Goal: Ask a question

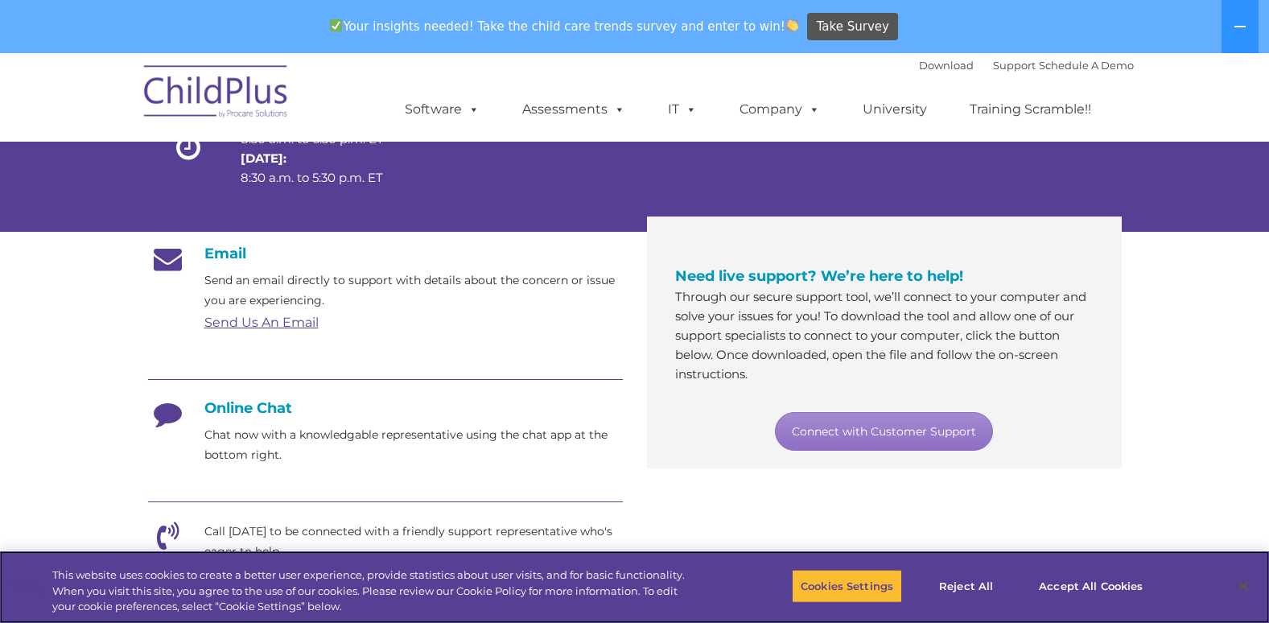
scroll to position [196, 0]
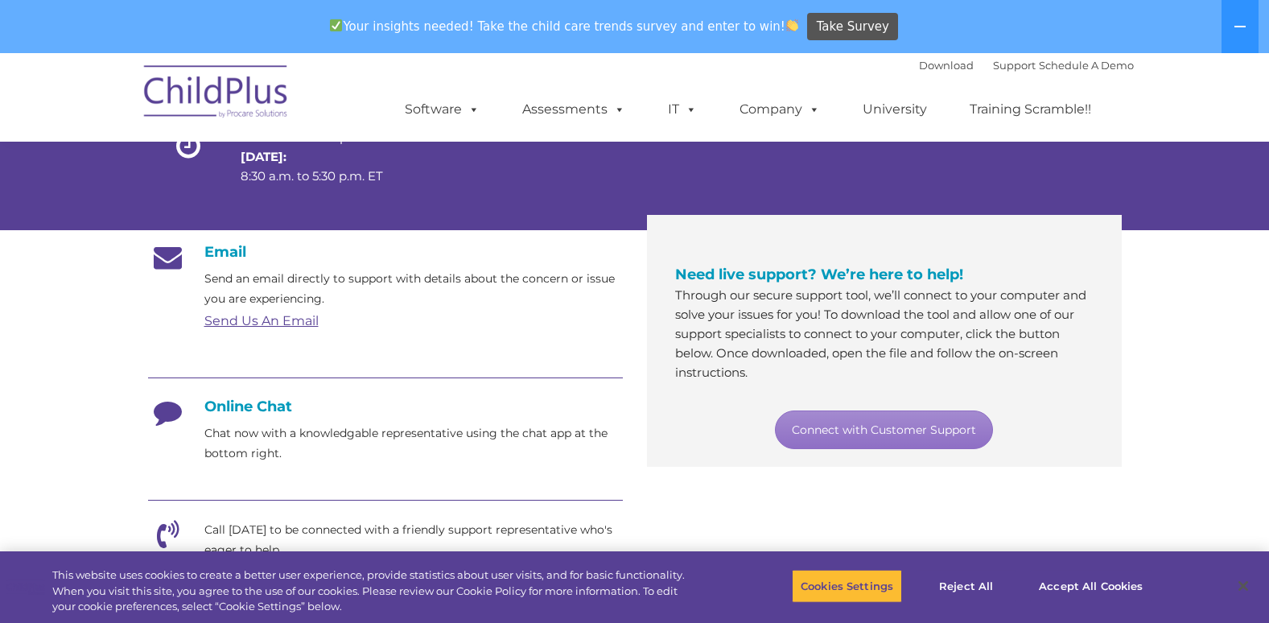
click at [165, 398] on icon at bounding box center [168, 418] width 40 height 40
click at [164, 414] on icon at bounding box center [168, 418] width 40 height 40
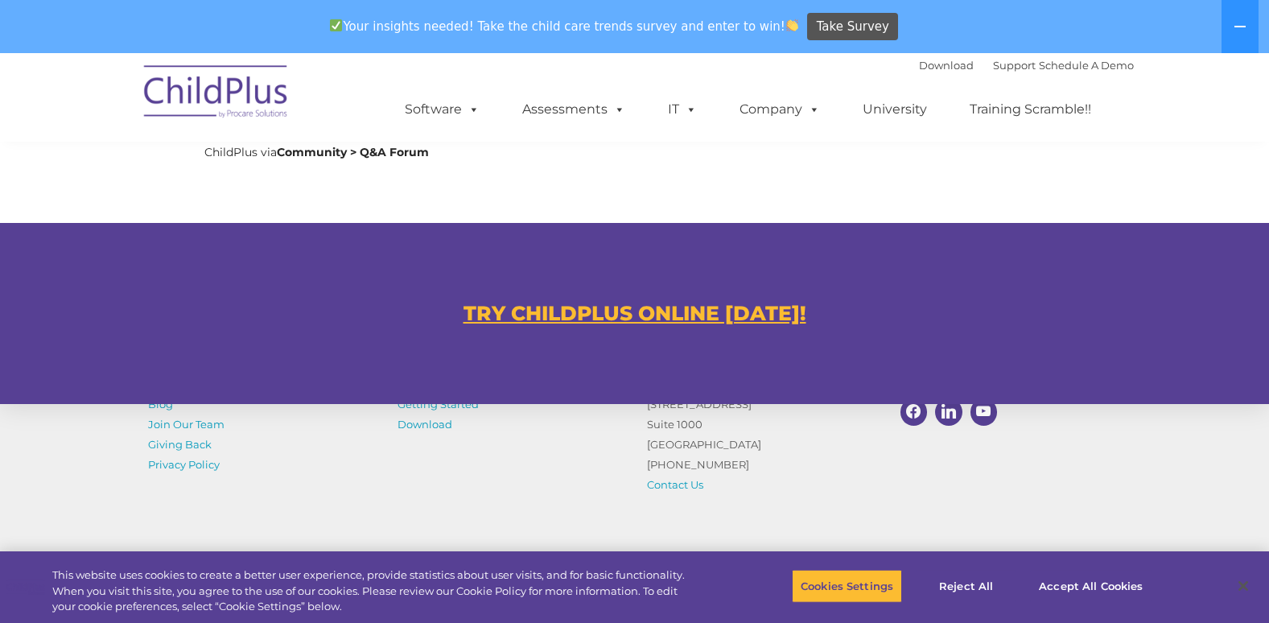
scroll to position [1015, 0]
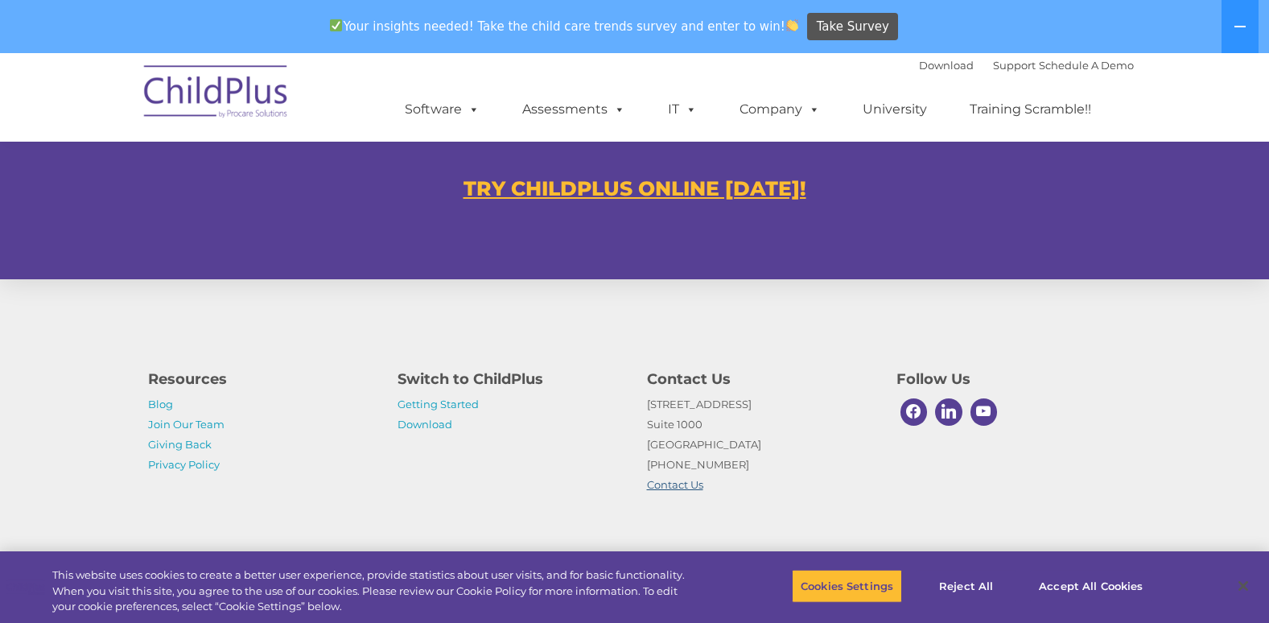
click at [680, 484] on link "Contact Us" at bounding box center [675, 484] width 56 height 13
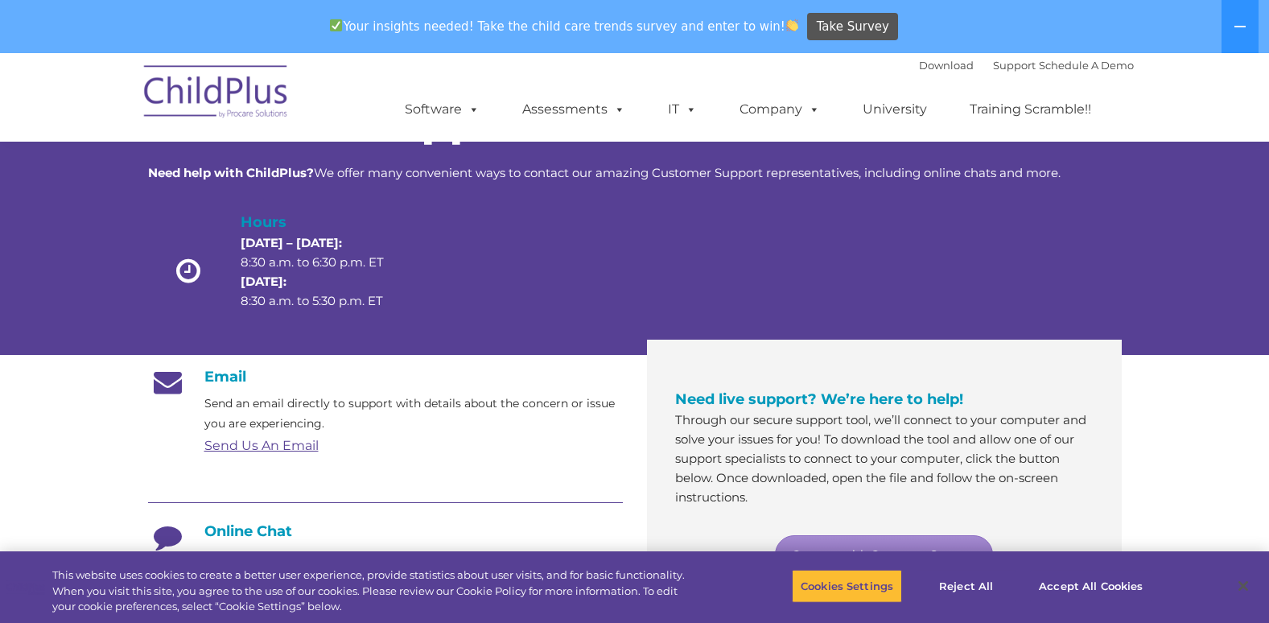
scroll to position [0, 0]
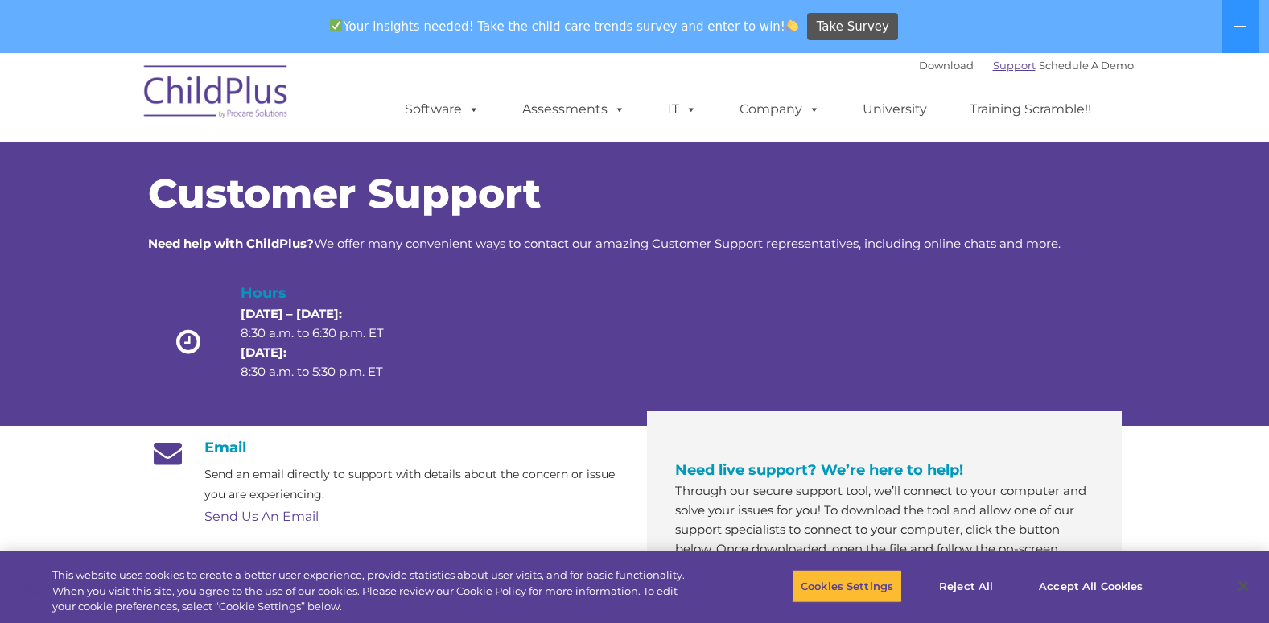
click at [993, 68] on link "Support" at bounding box center [1014, 65] width 43 height 13
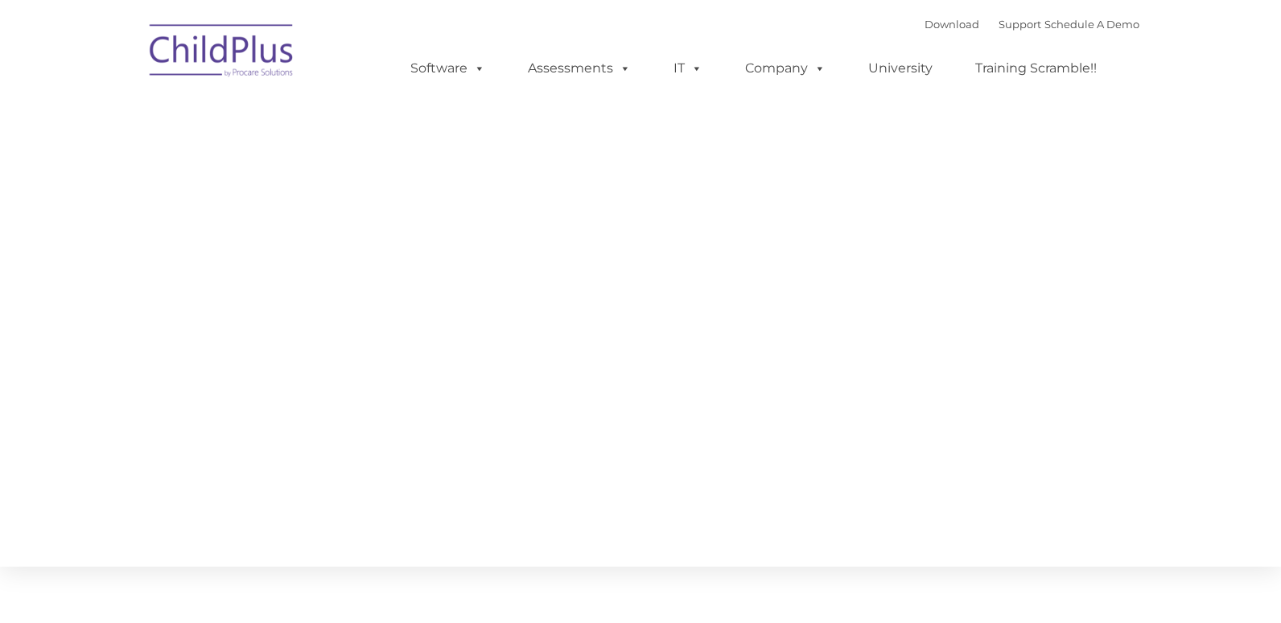
type input ""
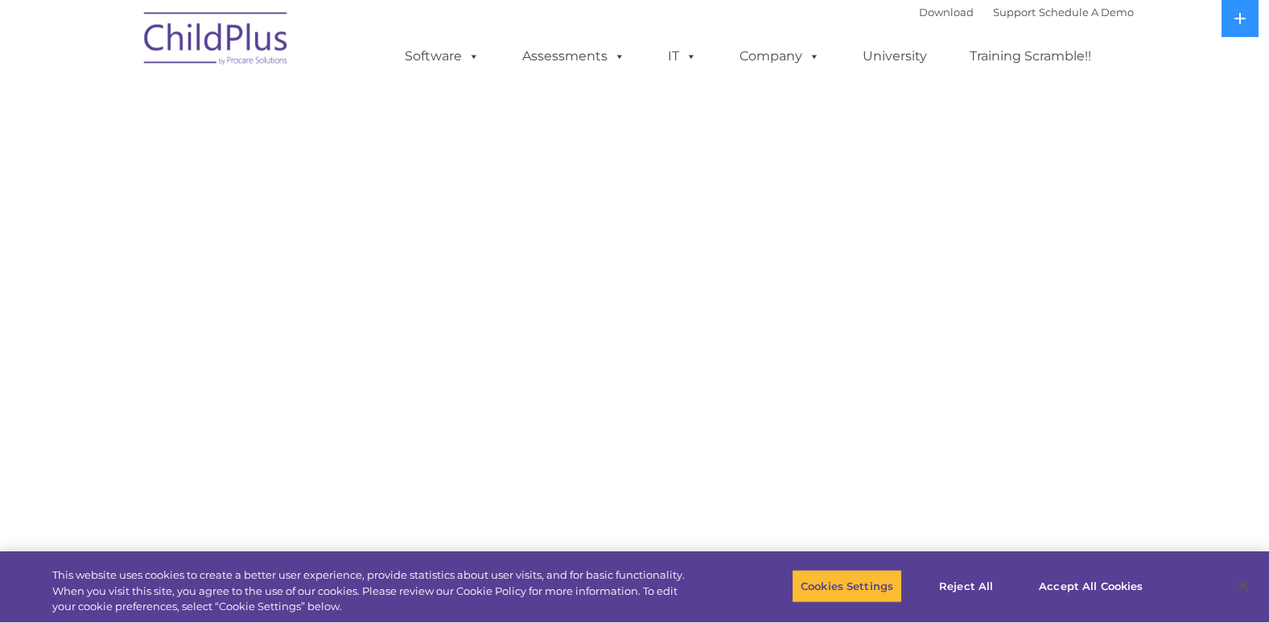
select select "MEDIUM"
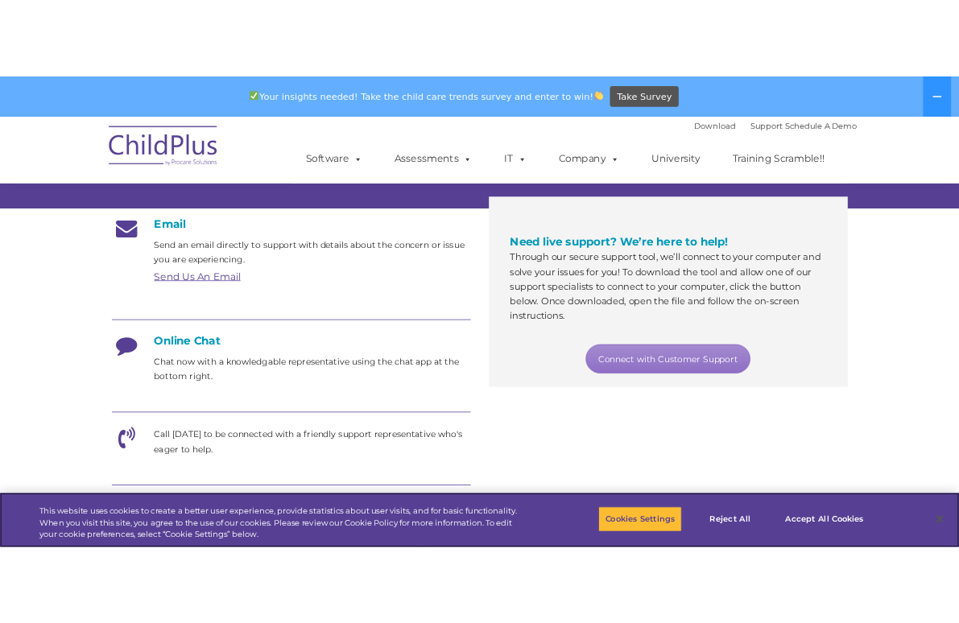
scroll to position [258, 0]
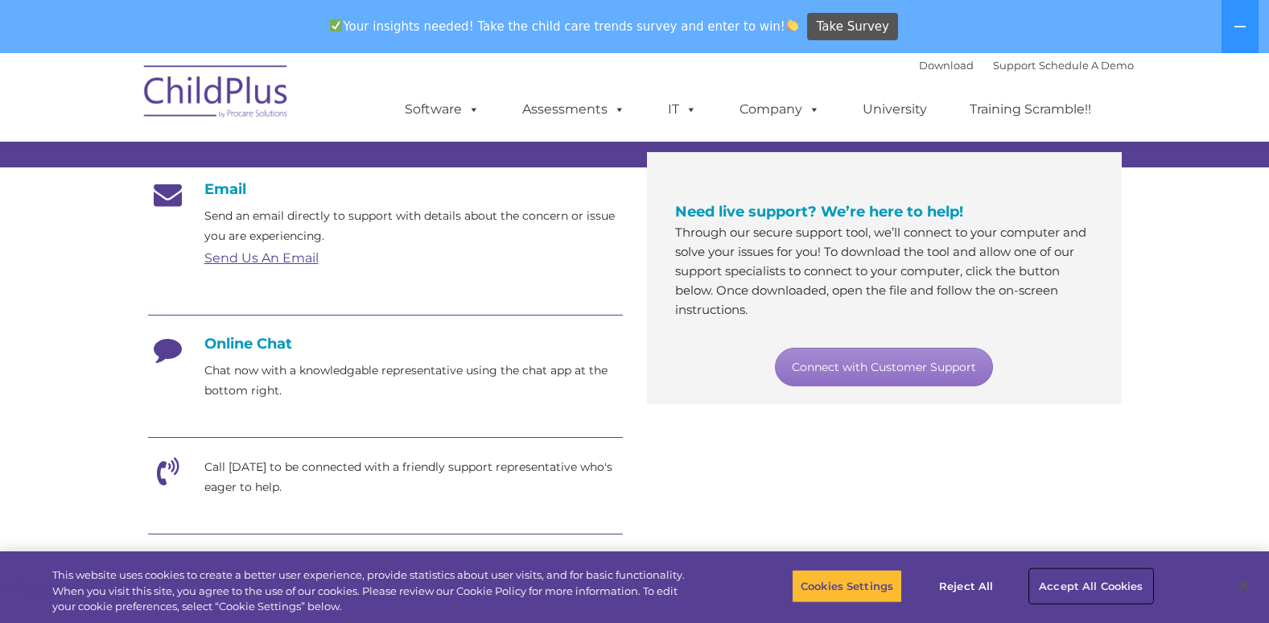
click at [1085, 576] on button "Accept All Cookies" at bounding box center [1091, 586] width 122 height 34
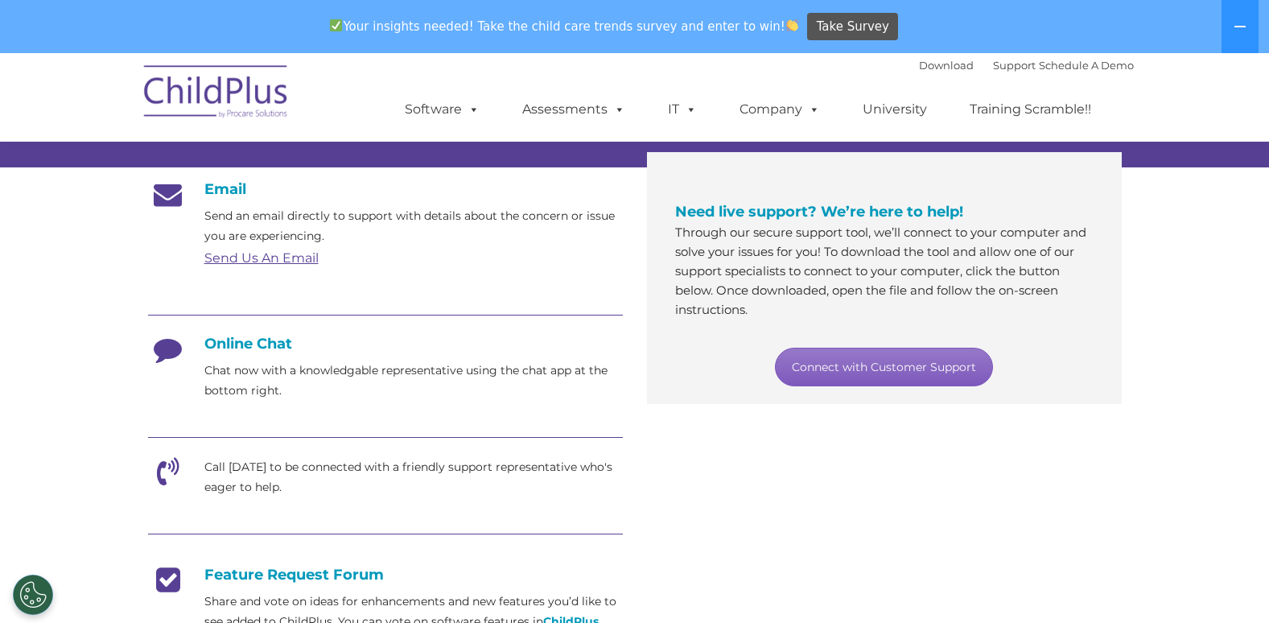
click at [885, 378] on link "Connect with Customer Support" at bounding box center [884, 367] width 218 height 39
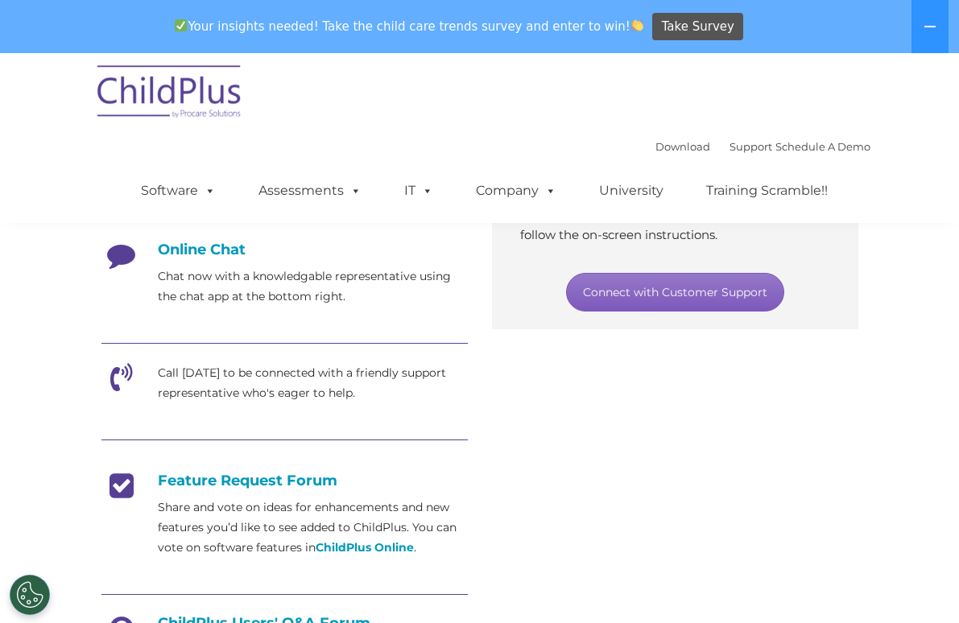
scroll to position [354, 1]
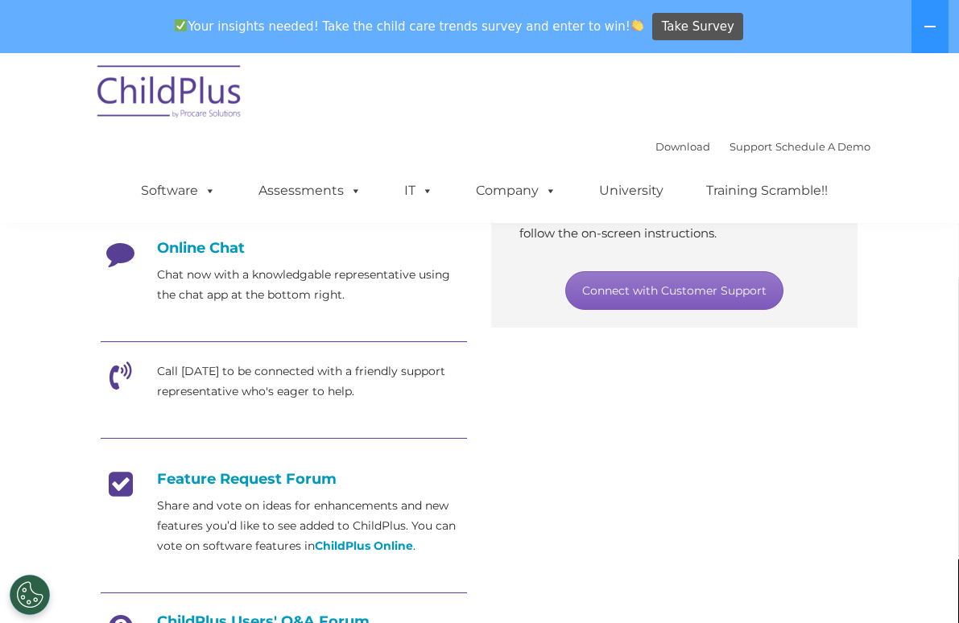
click at [765, 271] on link "Connect with Customer Support" at bounding box center [674, 290] width 218 height 39
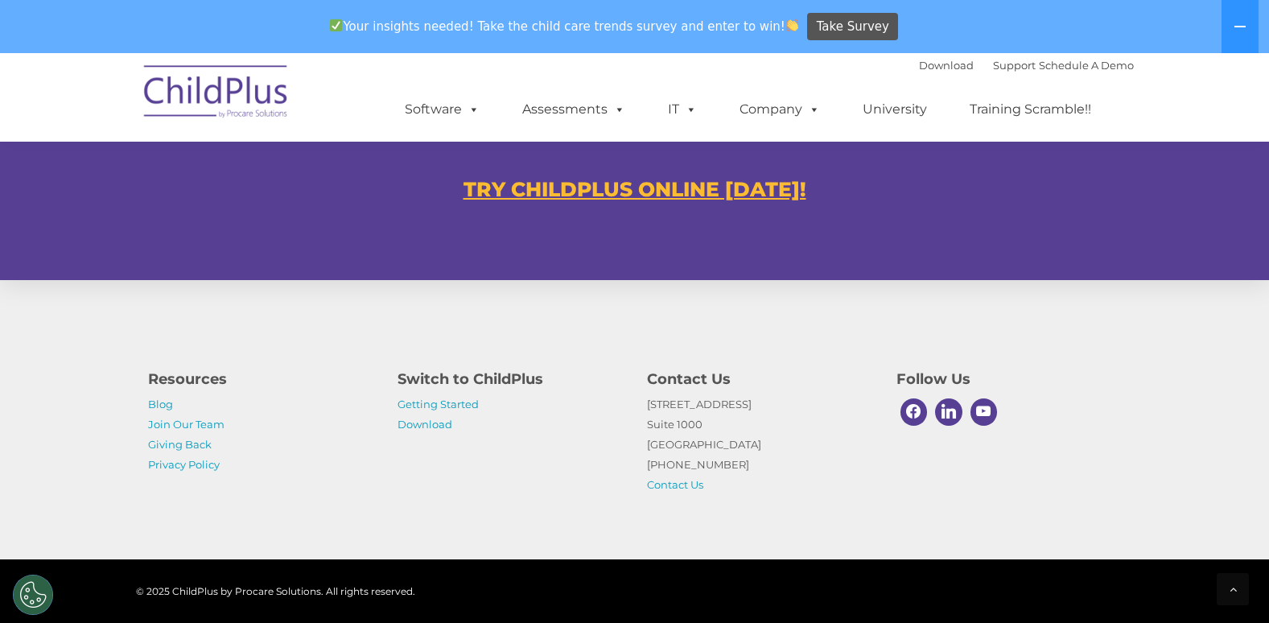
scroll to position [1015, 0]
